Goal: Task Accomplishment & Management: Use online tool/utility

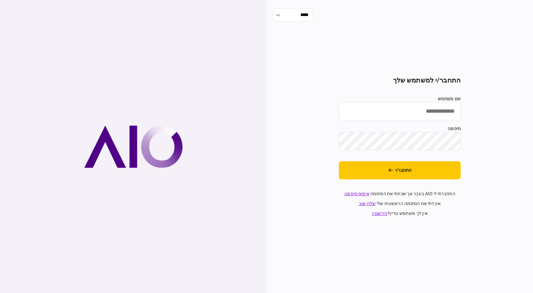
type input "*******"
click at [411, 106] on input "*******" at bounding box center [400, 111] width 122 height 18
drag, startPoint x: 411, startPoint y: 106, endPoint x: 533, endPoint y: 135, distance: 125.7
click at [533, 135] on div "***** התחבר/י למשתמש שלך שם משתמש ******* סיסמה התחבר/י התחברתי ל-AIO בעבר אך ש…" at bounding box center [400, 146] width 267 height 293
click at [440, 115] on input "שם משתמש" at bounding box center [400, 111] width 122 height 18
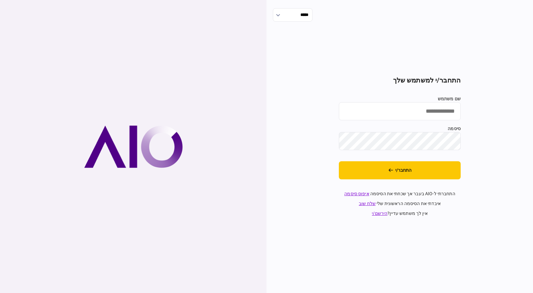
type input "**********"
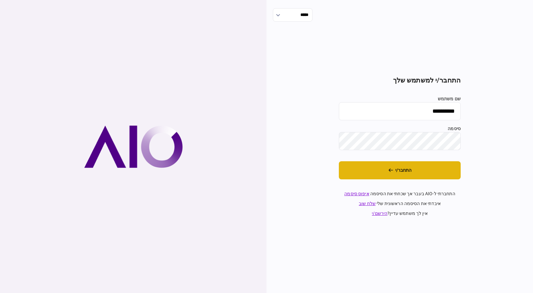
click at [431, 173] on button "התחבר/י" at bounding box center [400, 170] width 122 height 18
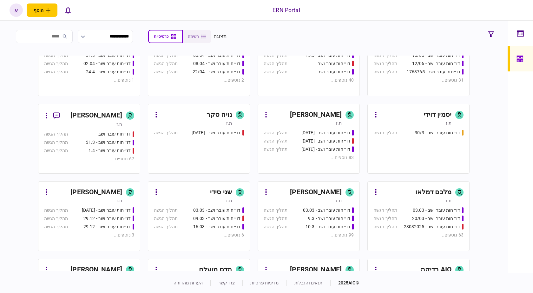
scroll to position [191, 0]
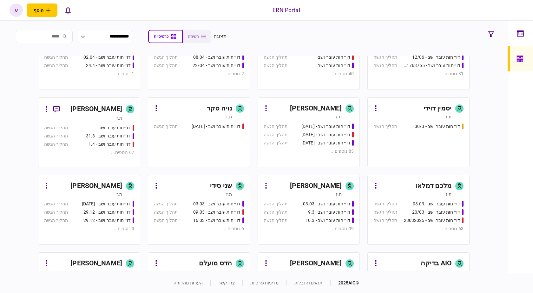
click at [348, 186] on icon at bounding box center [350, 186] width 5 height 6
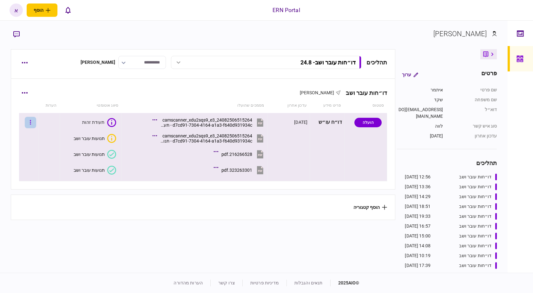
click at [34, 124] on button "button" at bounding box center [30, 122] width 11 height 11
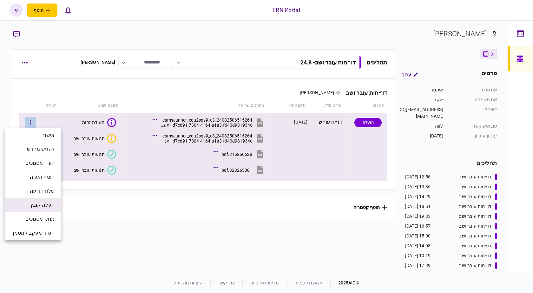
click at [25, 206] on li "העלה קובץ" at bounding box center [33, 205] width 56 height 14
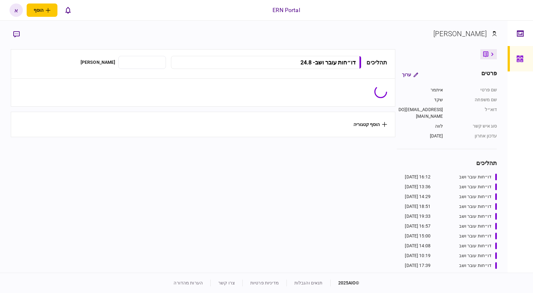
type input "**********"
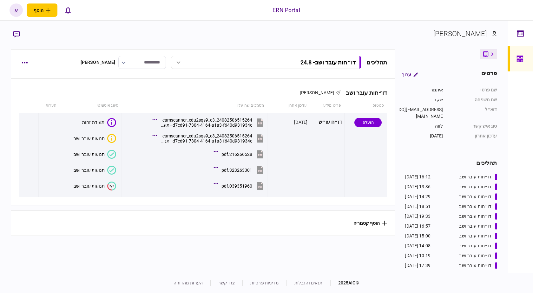
click at [111, 188] on icon "2/3" at bounding box center [111, 186] width 9 height 9
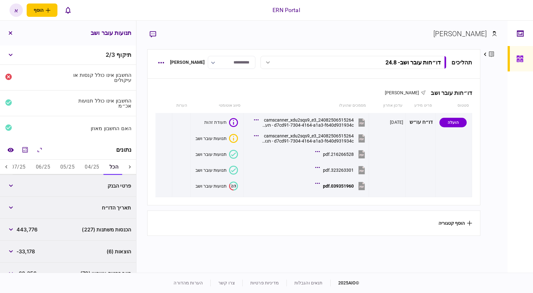
click at [92, 166] on button "04/25" at bounding box center [92, 167] width 24 height 15
click at [69, 168] on button "05/25" at bounding box center [68, 167] width 24 height 15
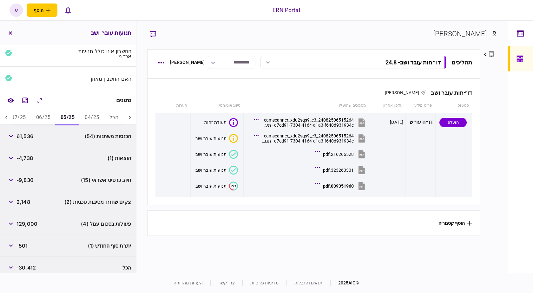
scroll to position [56, 0]
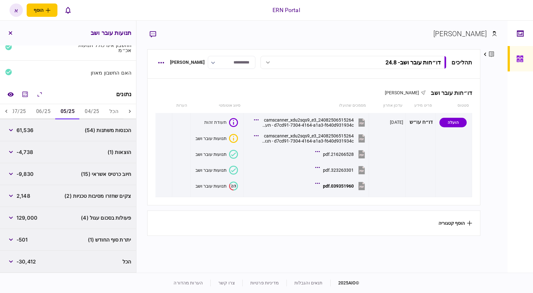
click at [27, 130] on span "61,536" at bounding box center [25, 130] width 17 height 8
copy span "61,536"
click at [32, 155] on span "-4,738" at bounding box center [25, 152] width 17 height 8
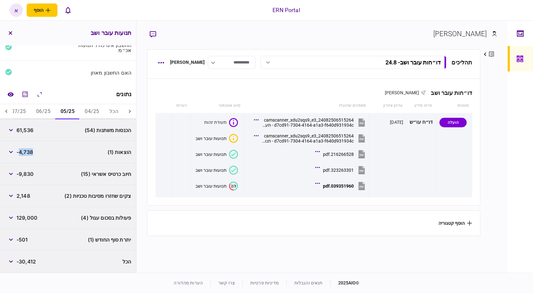
copy span "4,738"
click at [27, 234] on div "-501" at bounding box center [16, 239] width 23 height 11
click at [27, 239] on span "-501" at bounding box center [22, 240] width 11 height 8
copy span "501"
click at [27, 239] on span "-501" at bounding box center [22, 240] width 11 height 8
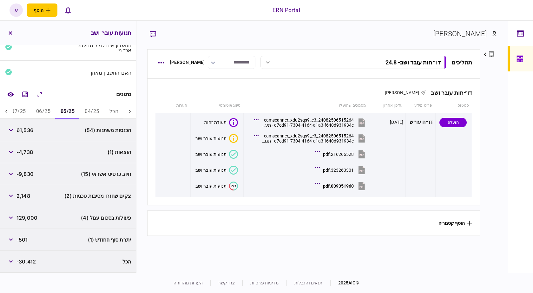
click at [2, 217] on div "פעולות בסכום עגול (4) 129,000" at bounding box center [68, 218] width 136 height 22
click at [11, 217] on icon "button" at bounding box center [11, 218] width 4 height 3
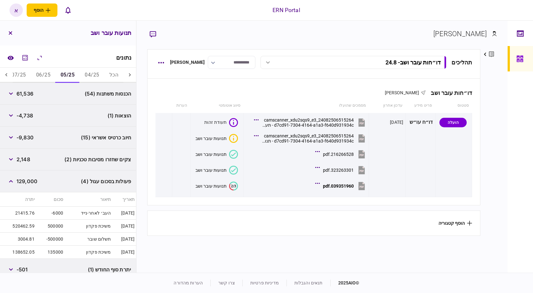
scroll to position [90, 0]
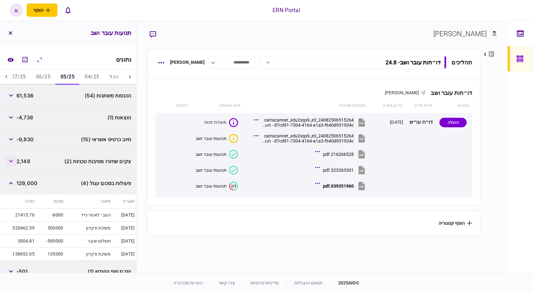
click at [14, 164] on button "button" at bounding box center [10, 161] width 11 height 11
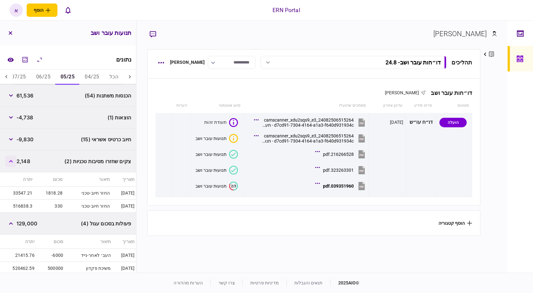
click at [14, 164] on button "button" at bounding box center [10, 161] width 11 height 11
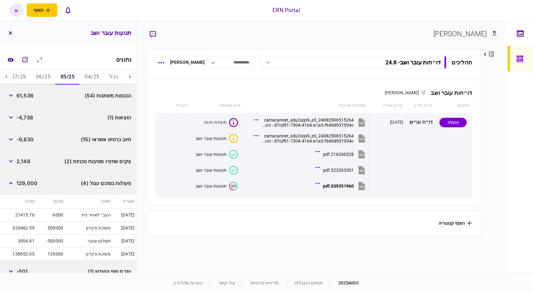
click at [53, 73] on button "06/25" at bounding box center [43, 77] width 24 height 15
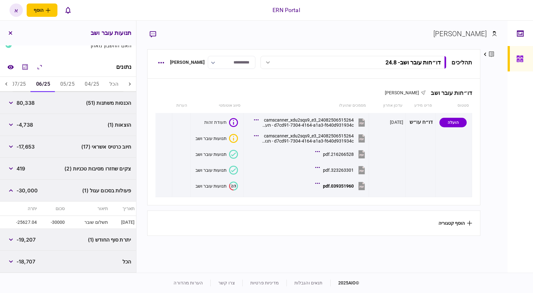
scroll to position [83, 0]
click at [29, 104] on span "80,338" at bounding box center [26, 103] width 18 height 8
copy span "80,338"
click at [29, 104] on span "80,338" at bounding box center [26, 103] width 18 height 8
click at [30, 124] on span "-4,738" at bounding box center [25, 125] width 17 height 8
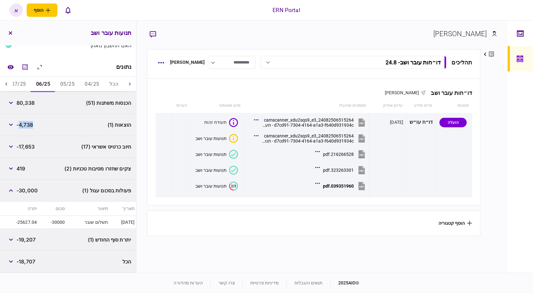
click at [30, 124] on span "-4,738" at bounding box center [25, 125] width 17 height 8
copy span "4,738"
click at [31, 240] on span "-19,207" at bounding box center [26, 240] width 19 height 8
copy span "19,207"
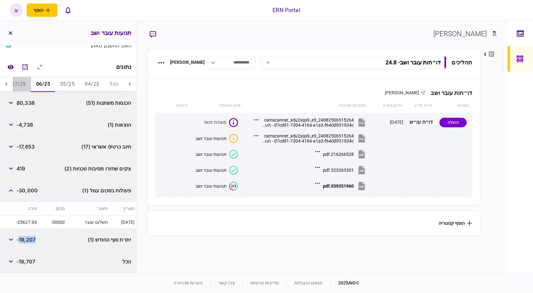
click at [20, 83] on button "07/25" at bounding box center [18, 84] width 24 height 15
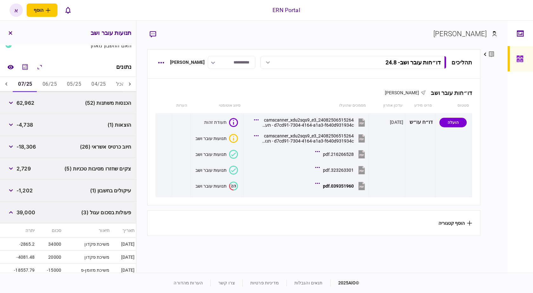
scroll to position [0, -7]
click at [31, 101] on span "62,962" at bounding box center [26, 103] width 18 height 8
copy span "62,962"
click at [26, 130] on div "-4,738" at bounding box center [19, 124] width 28 height 11
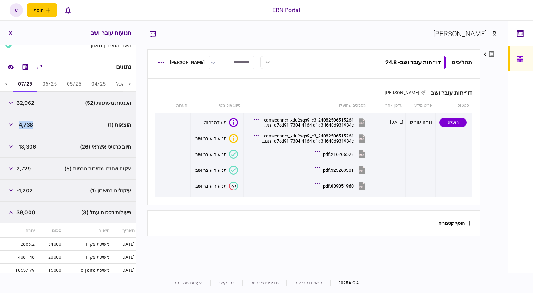
click at [26, 130] on div "-4,738" at bounding box center [19, 124] width 28 height 11
click at [35, 118] on div "הוצאות (1) -4,738" at bounding box center [68, 125] width 136 height 22
click at [31, 129] on div "-4,738" at bounding box center [19, 124] width 28 height 11
click at [31, 125] on span "-4,738" at bounding box center [25, 125] width 17 height 8
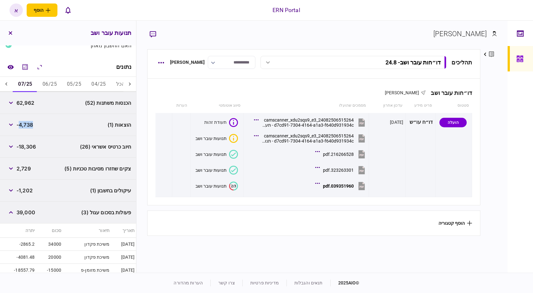
click at [31, 125] on span "-4,738" at bounding box center [25, 125] width 17 height 8
copy span "4,738"
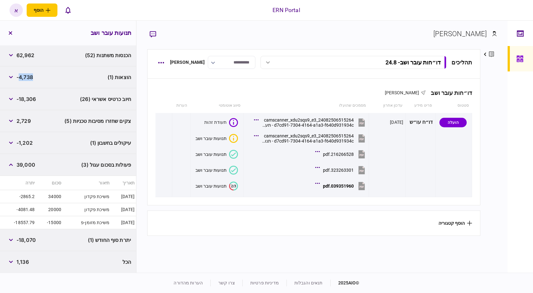
scroll to position [131, 0]
click at [30, 242] on span "-18,070" at bounding box center [26, 240] width 19 height 8
copy span "18,070"
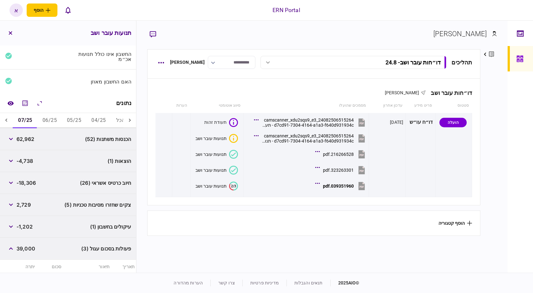
scroll to position [0, 0]
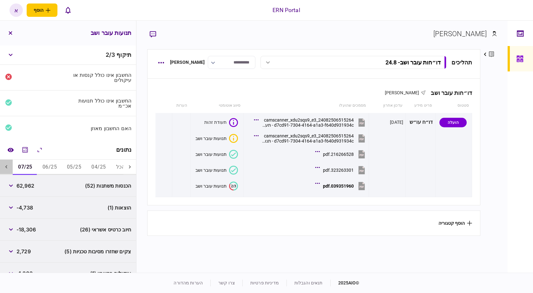
click at [13, 170] on div at bounding box center [6, 167] width 13 height 15
click at [30, 170] on button "08/25" at bounding box center [24, 167] width 24 height 15
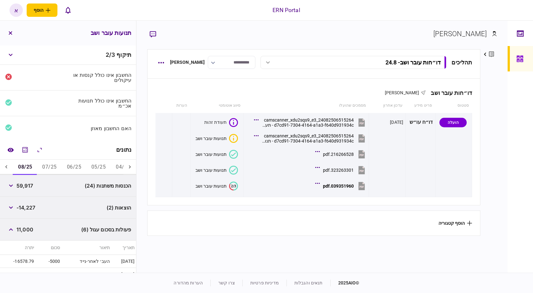
click at [22, 189] on span "59,917" at bounding box center [25, 186] width 17 height 8
copy span "59,917"
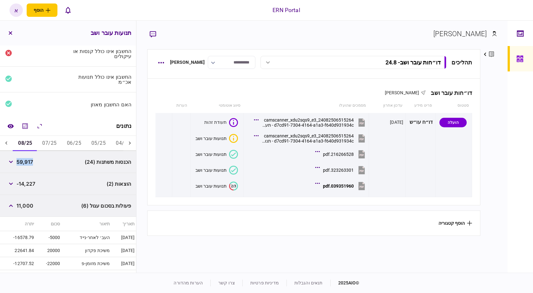
scroll to position [148, 0]
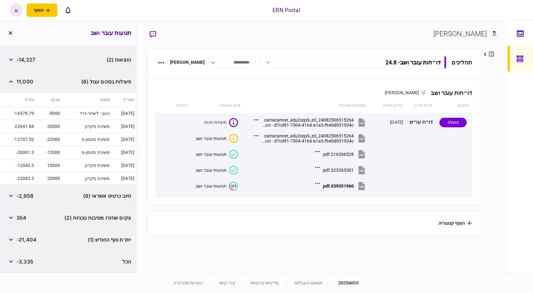
click at [31, 242] on span "-21,404" at bounding box center [27, 240] width 20 height 8
click at [9, 207] on div "צקים שחזרו מסיבות טכניות (2) 354" at bounding box center [68, 218] width 136 height 22
click at [11, 214] on button "button" at bounding box center [10, 217] width 11 height 11
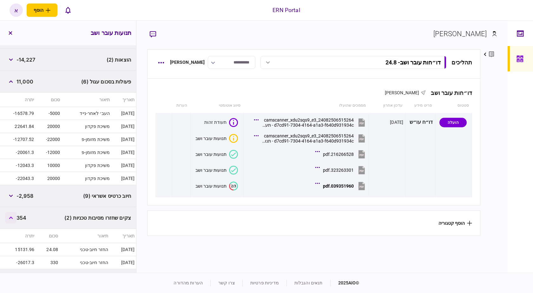
click at [11, 214] on button "button" at bounding box center [10, 217] width 11 height 11
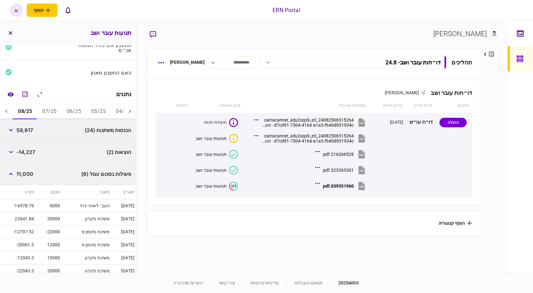
scroll to position [53, 0]
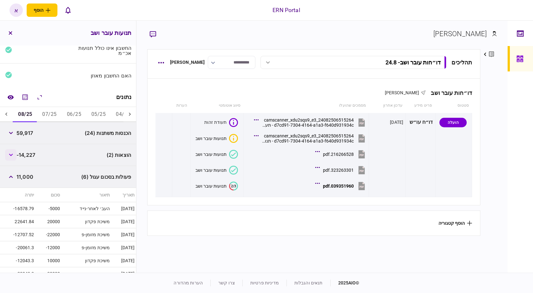
click at [13, 155] on icon "button" at bounding box center [11, 155] width 4 height 3
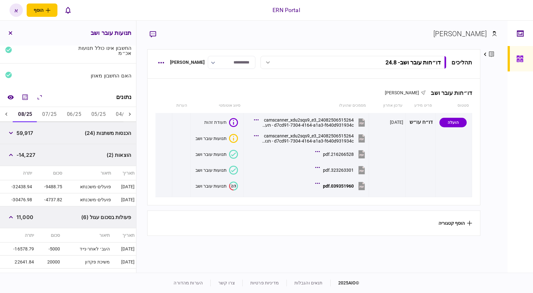
click at [30, 156] on span "-14,227" at bounding box center [26, 155] width 19 height 8
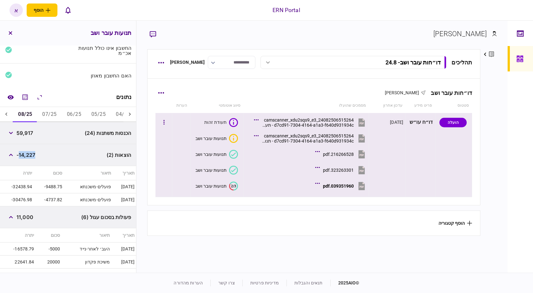
click at [326, 188] on div "039351960.pdf" at bounding box center [338, 186] width 31 height 5
